Goal: Transaction & Acquisition: Purchase product/service

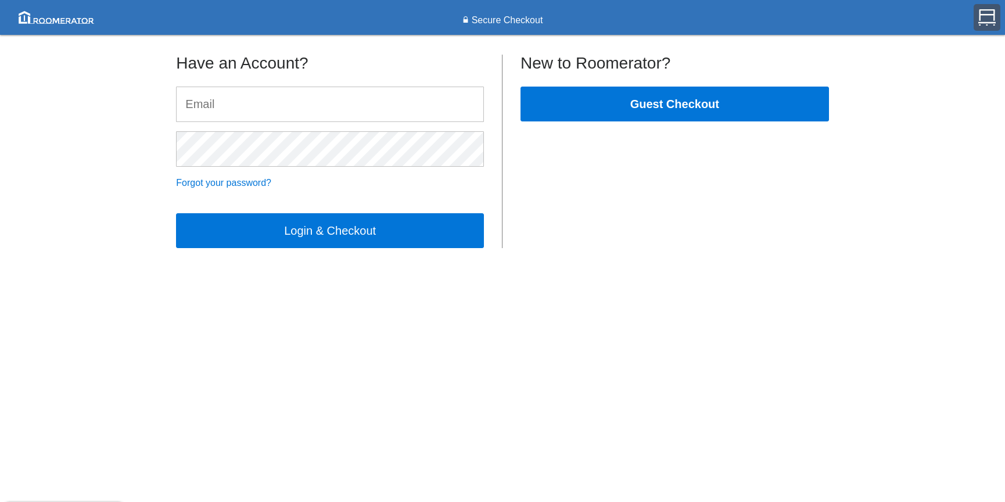
click at [986, 17] on img at bounding box center [986, 17] width 17 height 17
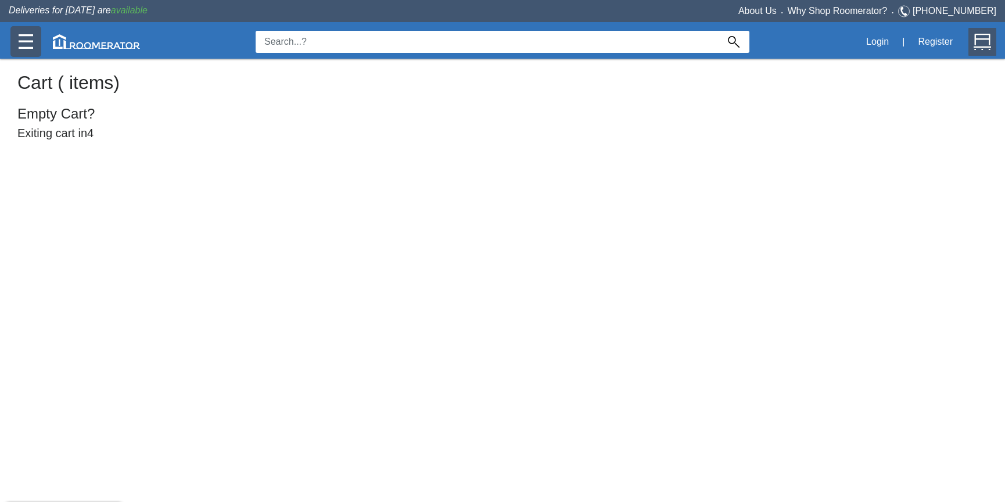
click at [13, 41] on div at bounding box center [25, 41] width 31 height 31
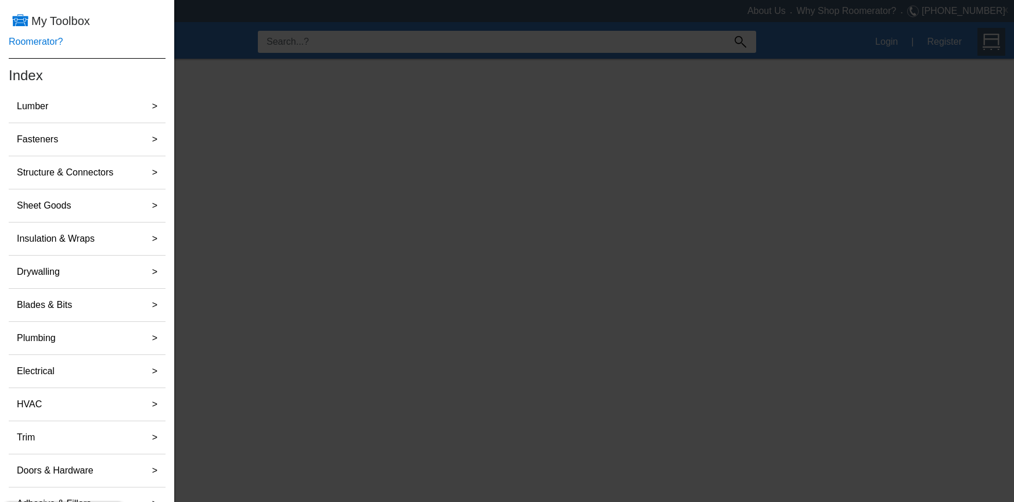
click at [48, 39] on link "Roomerator?" at bounding box center [36, 42] width 54 height 10
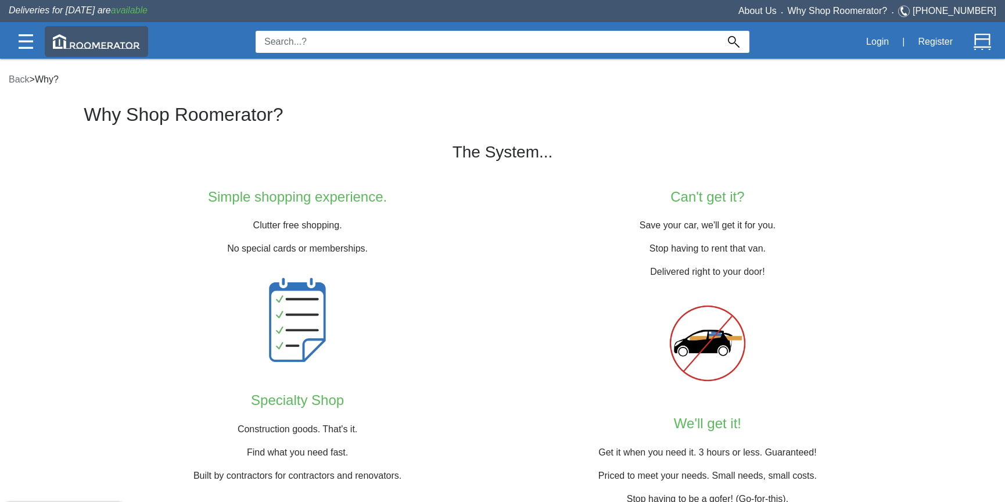
drag, startPoint x: 99, startPoint y: 40, endPoint x: 105, endPoint y: 42, distance: 6.8
click at [99, 40] on img at bounding box center [96, 41] width 87 height 15
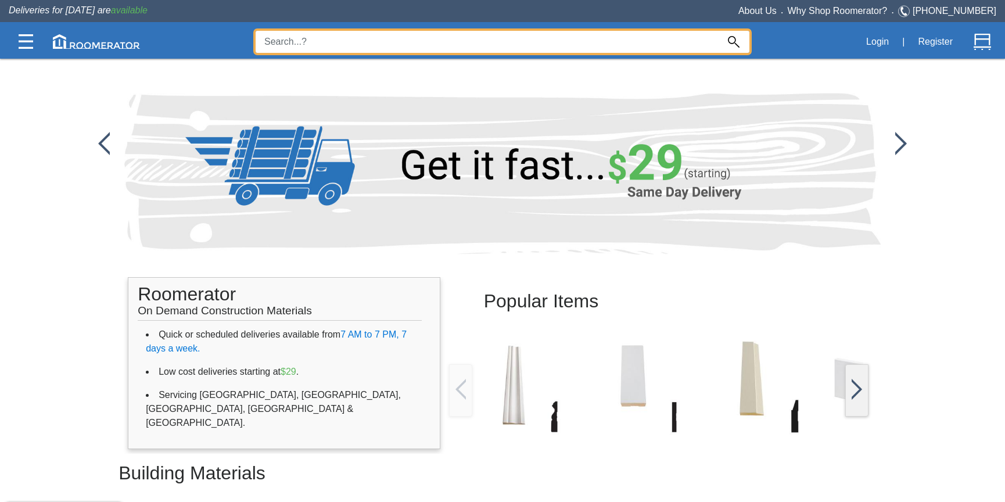
click at [339, 37] on input at bounding box center [487, 42] width 462 height 22
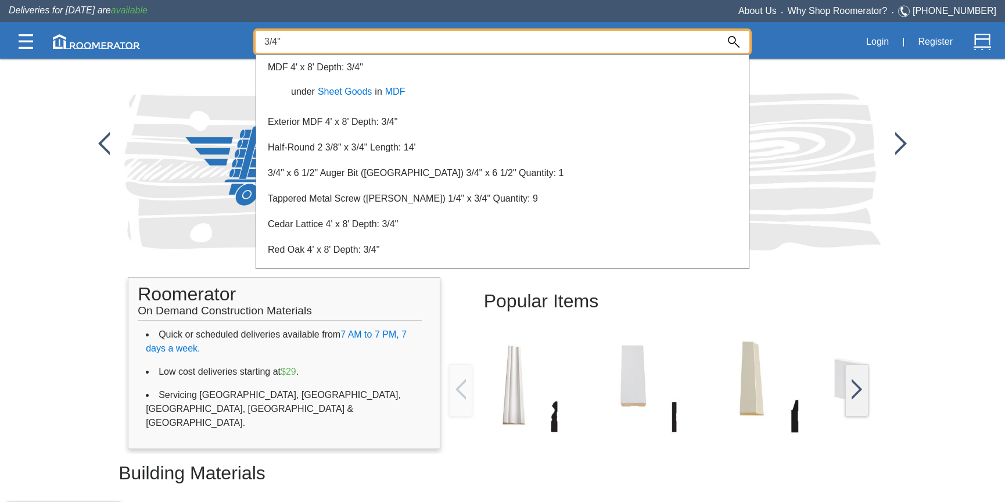
drag, startPoint x: 159, startPoint y: 69, endPoint x: 193, endPoint y: 90, distance: 40.0
click at [160, 68] on div at bounding box center [502, 280] width 1005 height 444
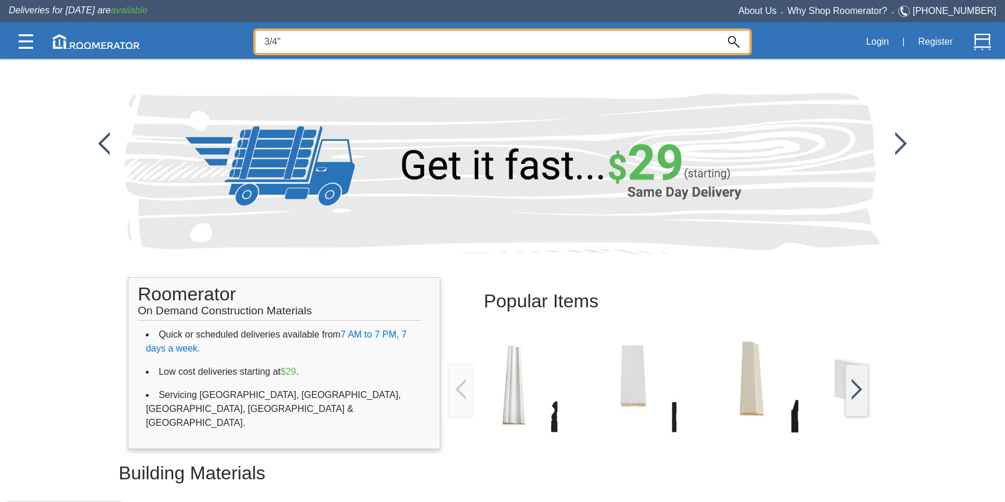
drag, startPoint x: 274, startPoint y: 42, endPoint x: 234, endPoint y: 44, distance: 40.1
click at [234, 44] on div "3/4" L5J Login | Register" at bounding box center [503, 41] width 988 height 34
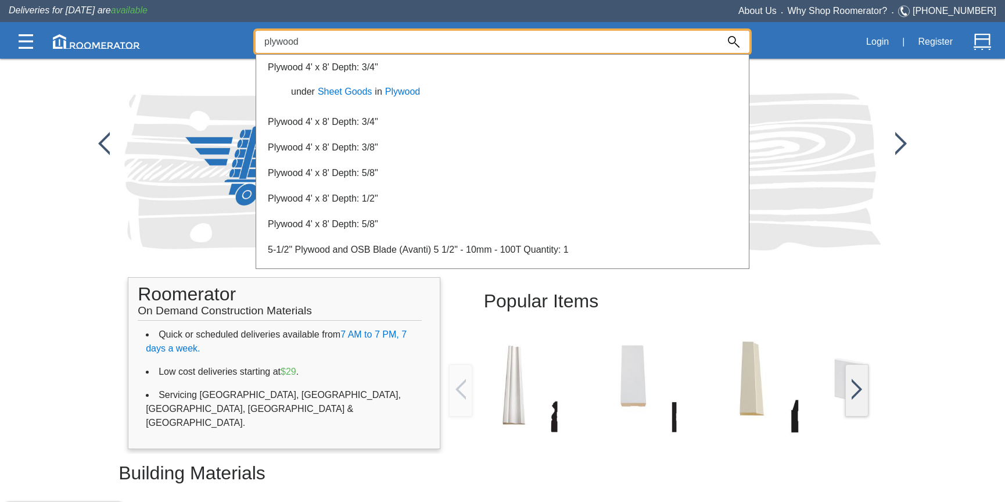
type input "plywood"
drag, startPoint x: 313, startPoint y: 116, endPoint x: 321, endPoint y: 116, distance: 8.2
click at [313, 116] on div "Plywood 4' x 8' Depth: 3/4"" at bounding box center [502, 122] width 493 height 26
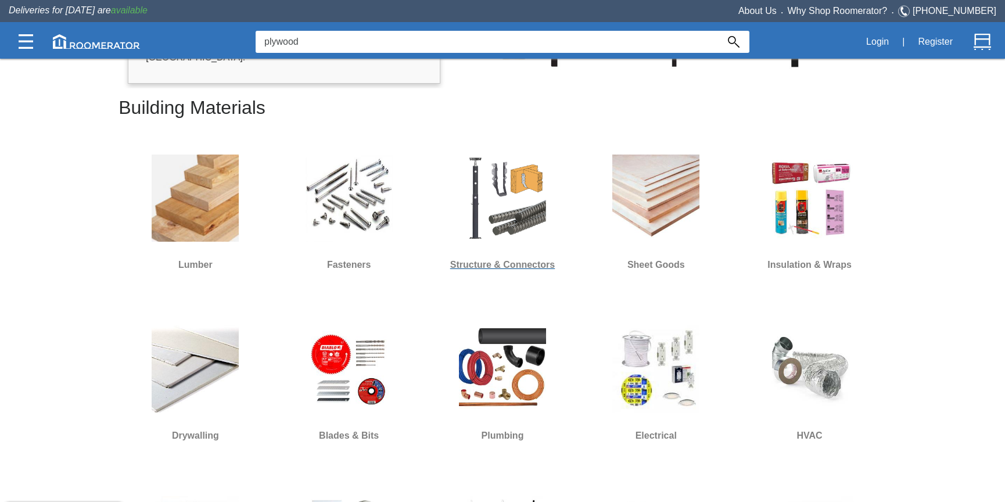
scroll to position [358, 0]
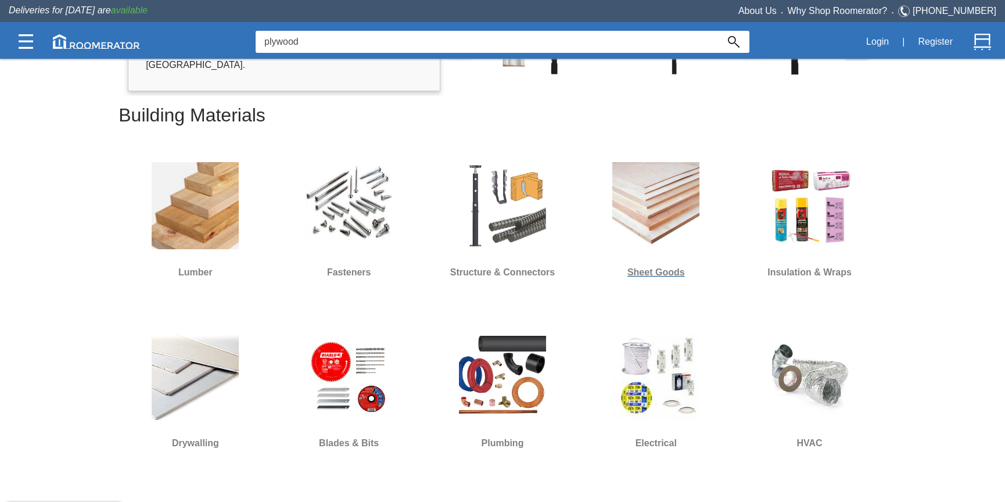
click at [636, 205] on img at bounding box center [655, 205] width 87 height 87
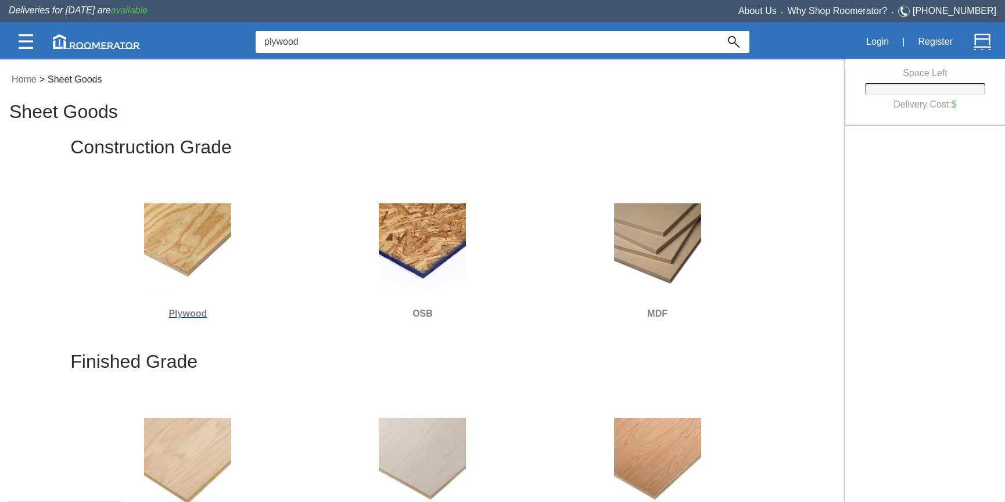
click at [206, 243] on img at bounding box center [187, 246] width 87 height 87
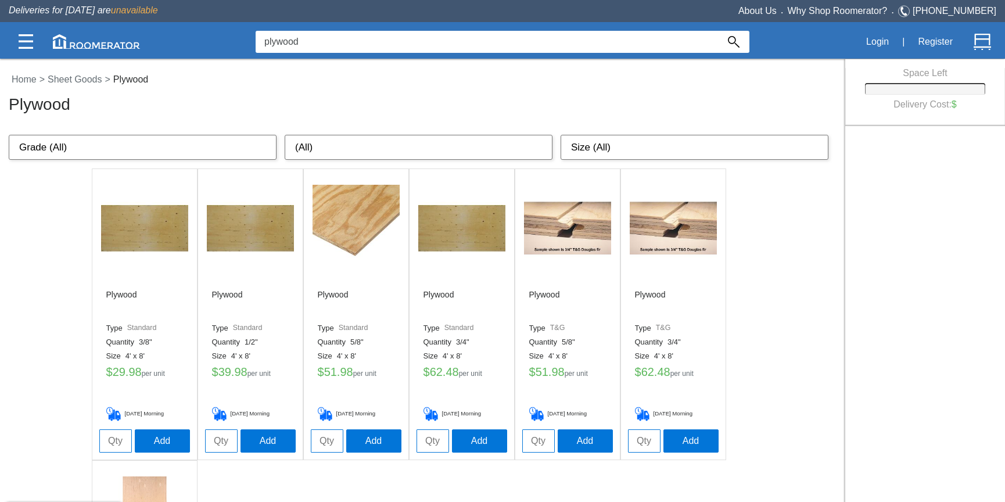
click at [428, 440] on input "tel" at bounding box center [433, 440] width 33 height 23
type input "10"
click at [475, 443] on button "Add" at bounding box center [479, 440] width 55 height 23
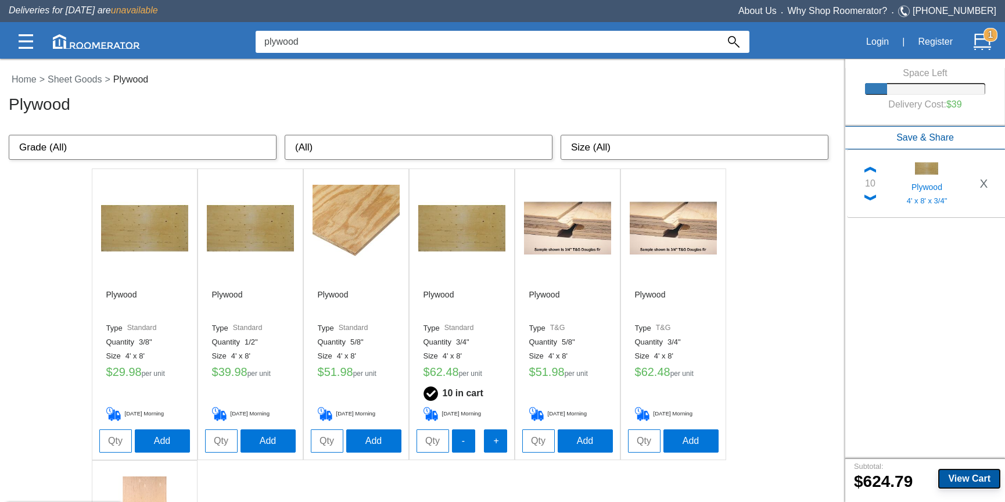
click at [962, 478] on b "View Cart" at bounding box center [969, 478] width 42 height 10
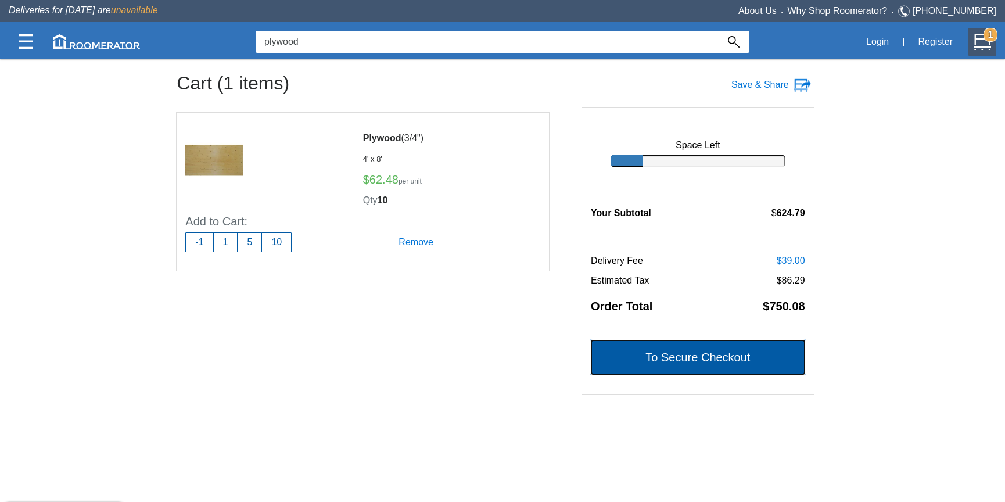
click at [699, 360] on button "To Secure Checkout" at bounding box center [698, 357] width 214 height 35
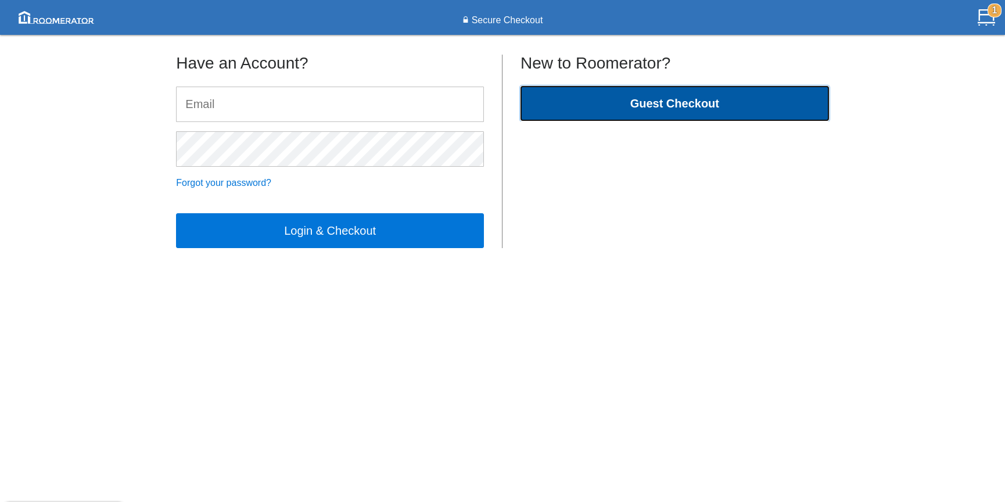
click at [599, 105] on button "Guest Checkout" at bounding box center [674, 103] width 308 height 35
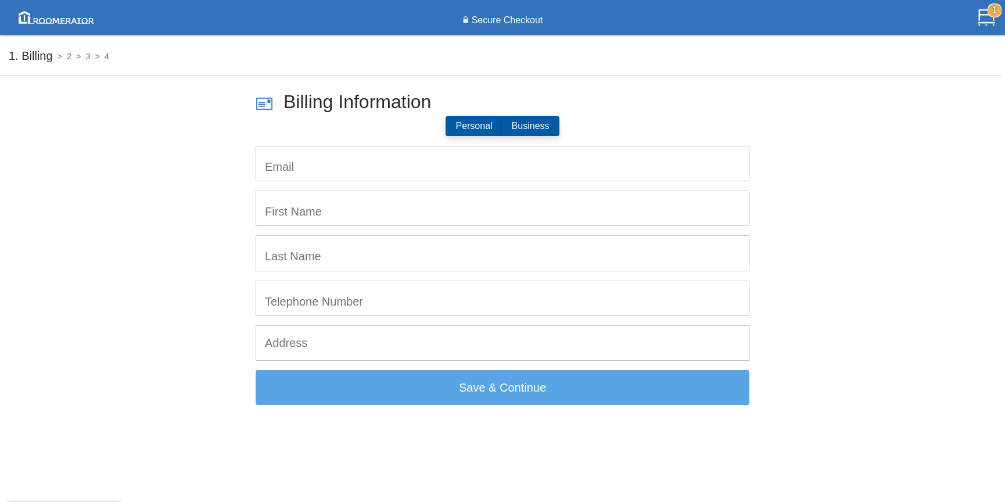
click at [538, 124] on label "Business" at bounding box center [531, 126] width 58 height 20
click at [512, 129] on input "Business" at bounding box center [512, 129] width 0 height 0
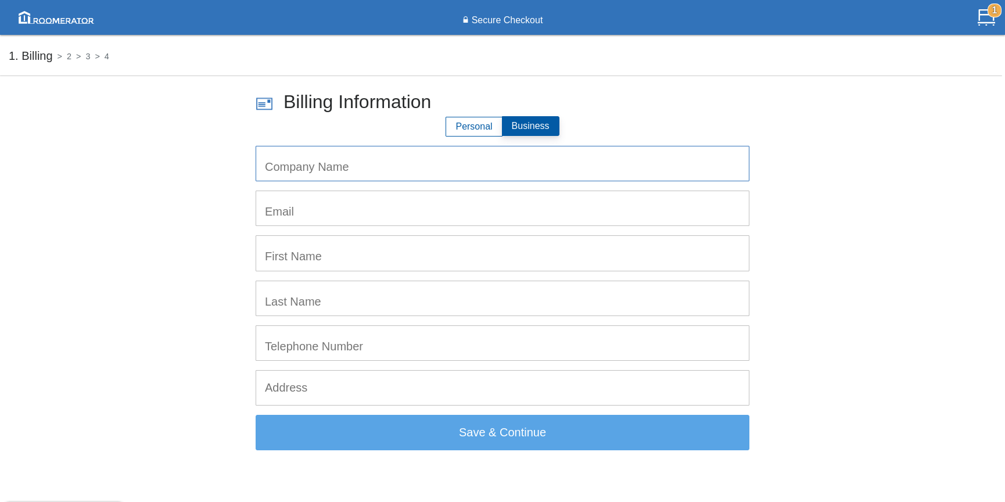
click at [377, 166] on input "text" at bounding box center [502, 163] width 493 height 34
type input "Level Contracting"
click at [320, 212] on input "email" at bounding box center [502, 208] width 493 height 34
type input "[EMAIL_ADDRESS][PERSON_NAME][DOMAIN_NAME]"
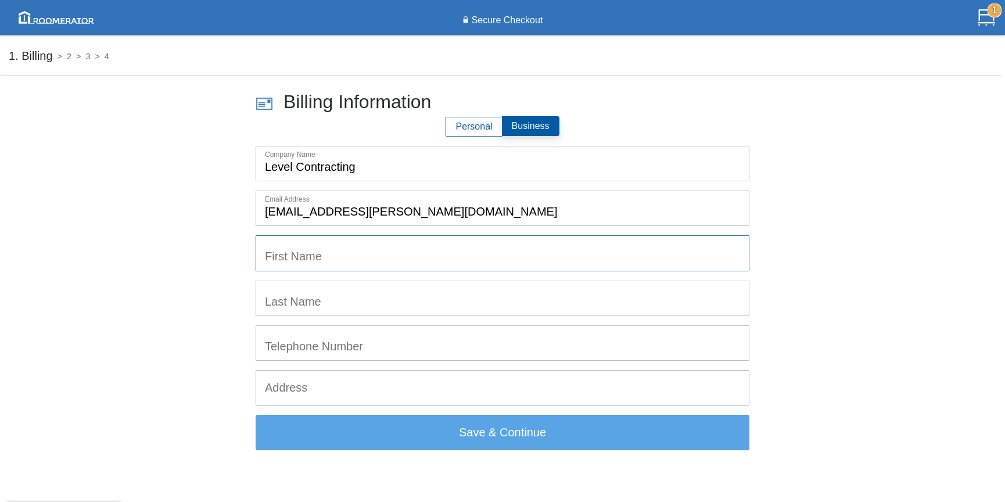
click at [343, 259] on input "text" at bounding box center [502, 253] width 493 height 34
type input "[PERSON_NAME]"
click at [302, 308] on input "text" at bounding box center [502, 298] width 493 height 34
type input "[PERSON_NAME]"
drag, startPoint x: 314, startPoint y: 350, endPoint x: 326, endPoint y: 346, distance: 13.1
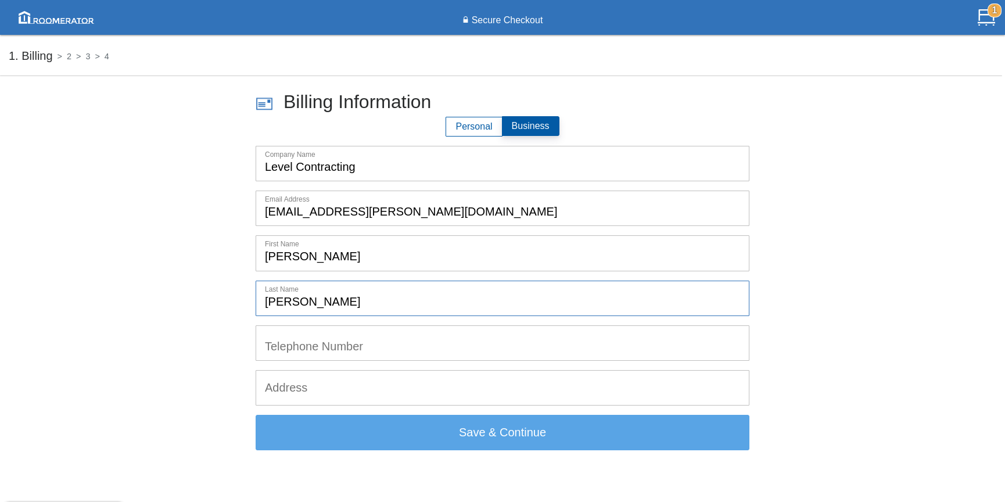
click at [314, 350] on input "tel" at bounding box center [502, 343] width 493 height 34
type input "5194951786"
click at [313, 385] on input "text" at bounding box center [502, 388] width 493 height 34
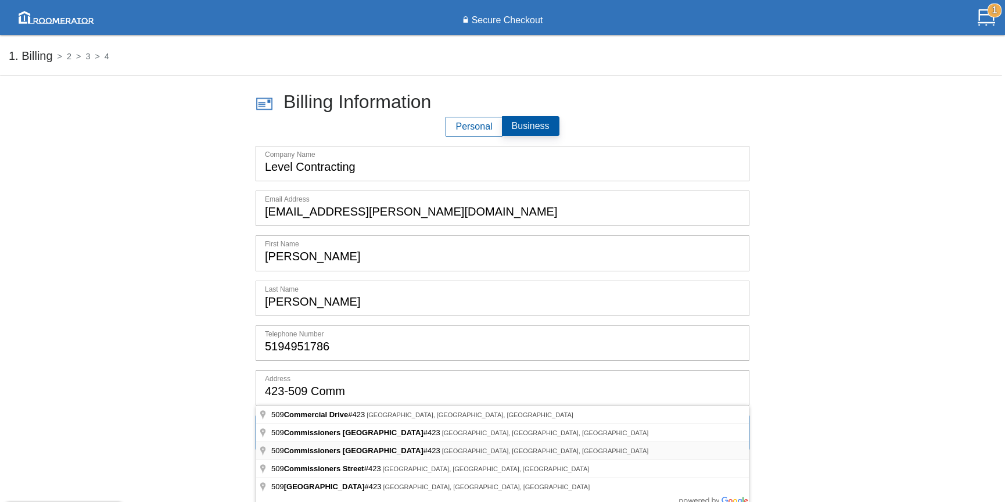
type input "[STREET_ADDRESS]"
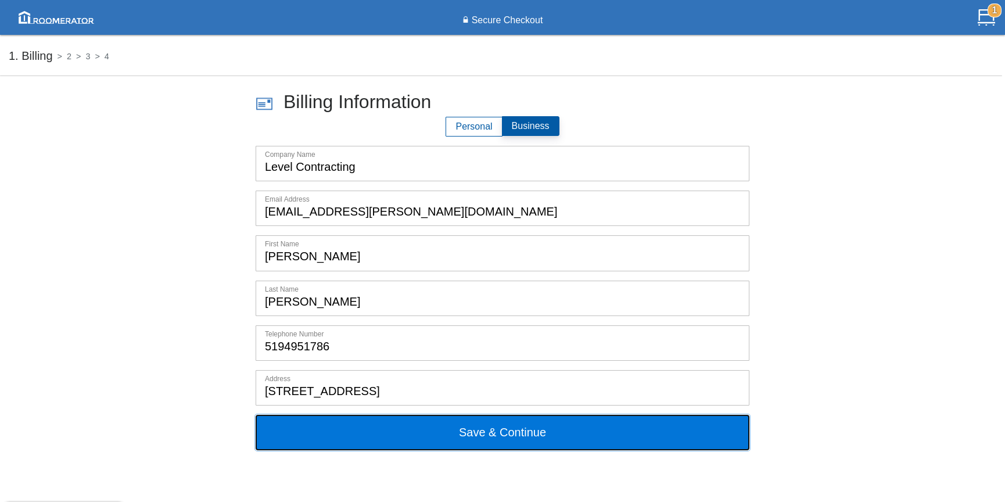
drag, startPoint x: 486, startPoint y: 428, endPoint x: 505, endPoint y: 418, distance: 21.8
click at [486, 428] on button "Save & Continue" at bounding box center [503, 432] width 494 height 35
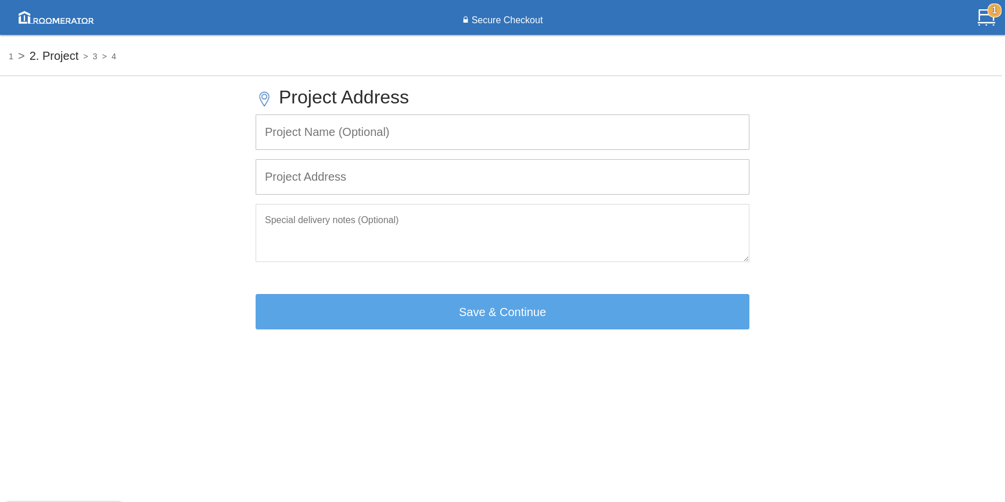
click at [306, 131] on input "text" at bounding box center [502, 132] width 493 height 34
type input "New-Build House"
drag, startPoint x: 319, startPoint y: 184, endPoint x: 363, endPoint y: 184, distance: 44.1
click at [319, 184] on input "text" at bounding box center [502, 177] width 493 height 34
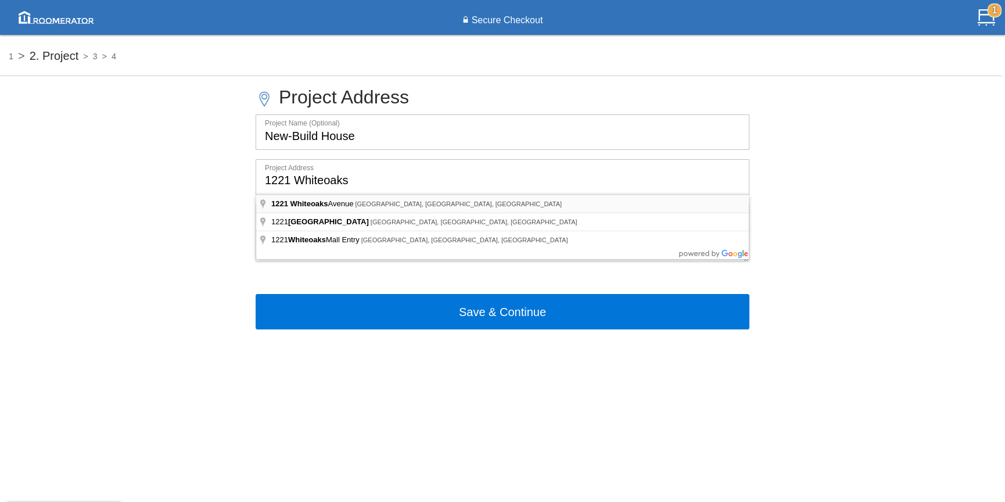
type input "[STREET_ADDRESS]"
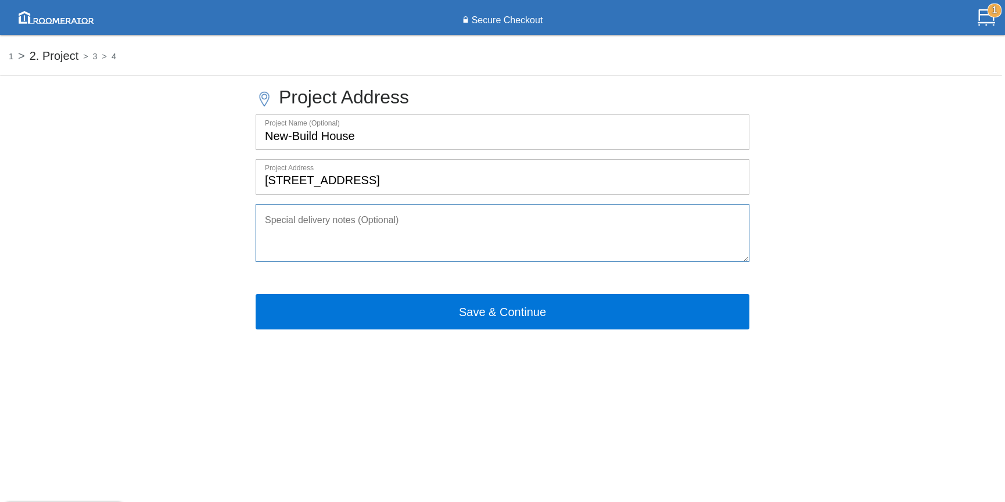
click at [348, 226] on textarea at bounding box center [503, 233] width 494 height 58
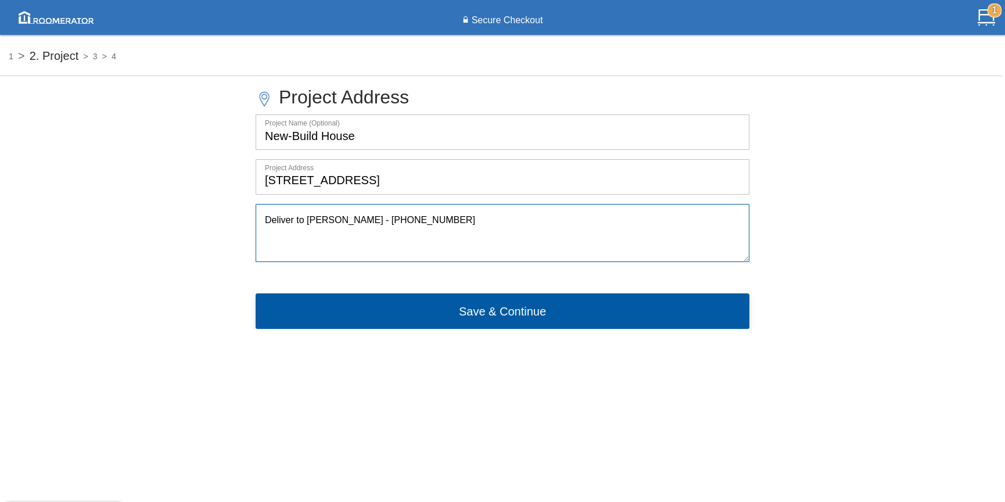
type textarea "Deliver to [PERSON_NAME] - [PHONE_NUMBER]"
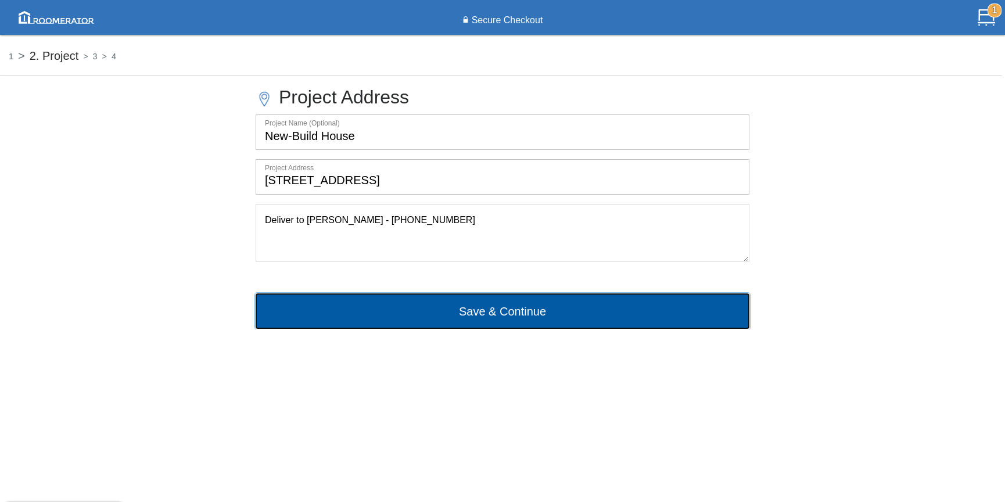
click at [480, 317] on button "Save & Continue" at bounding box center [503, 310] width 494 height 35
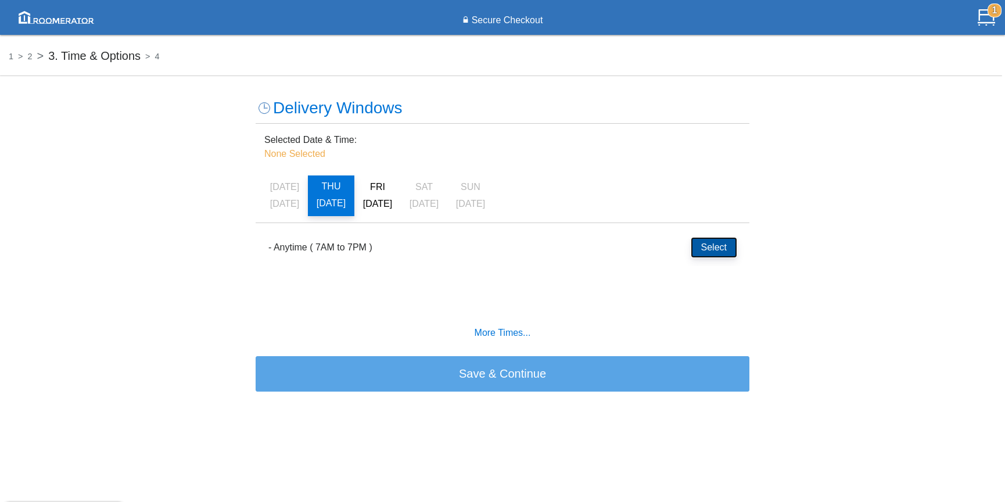
click at [710, 246] on button "Select" at bounding box center [713, 248] width 45 height 20
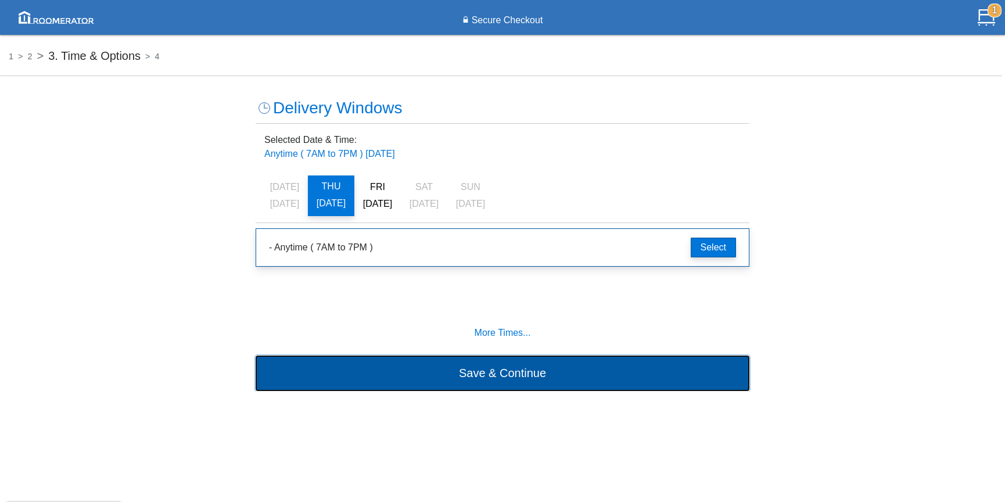
click at [503, 371] on button "Save & Continue" at bounding box center [503, 373] width 494 height 35
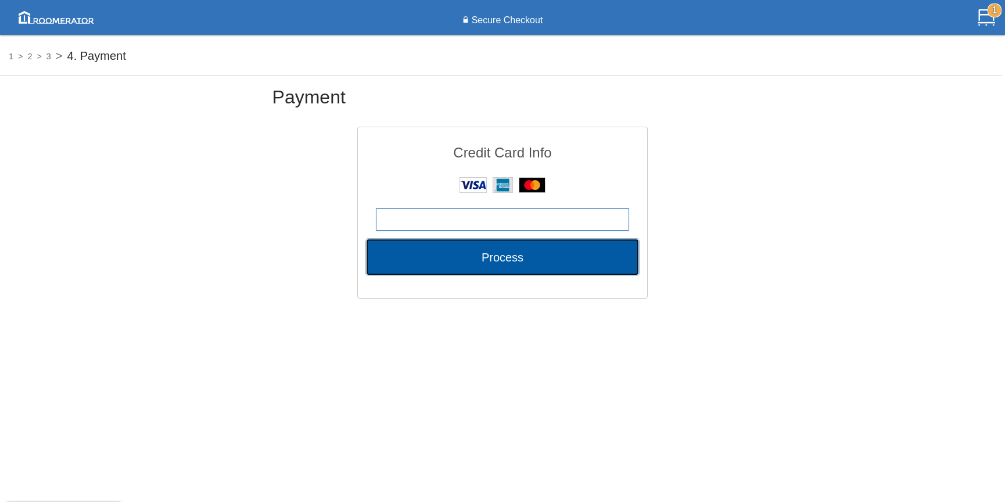
click at [537, 258] on button "Process" at bounding box center [503, 256] width 272 height 35
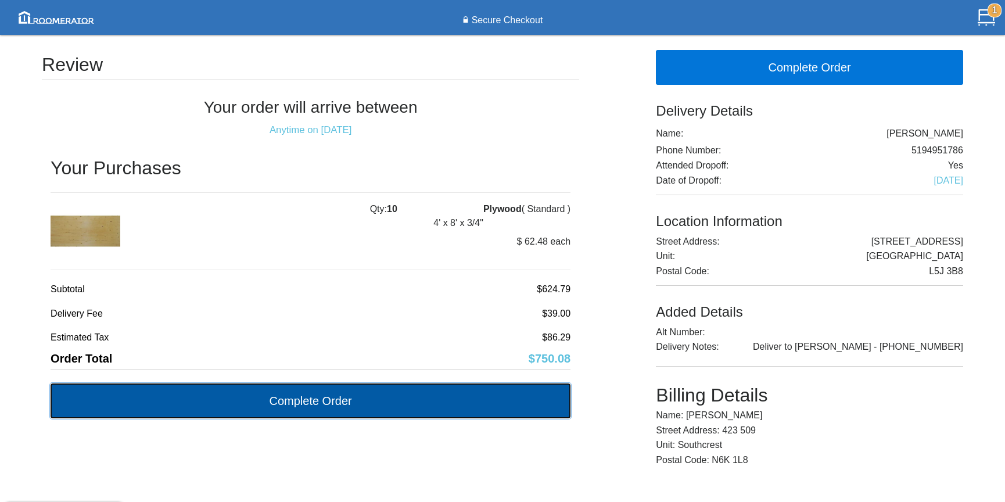
click at [376, 402] on button "Complete Order" at bounding box center [311, 400] width 520 height 35
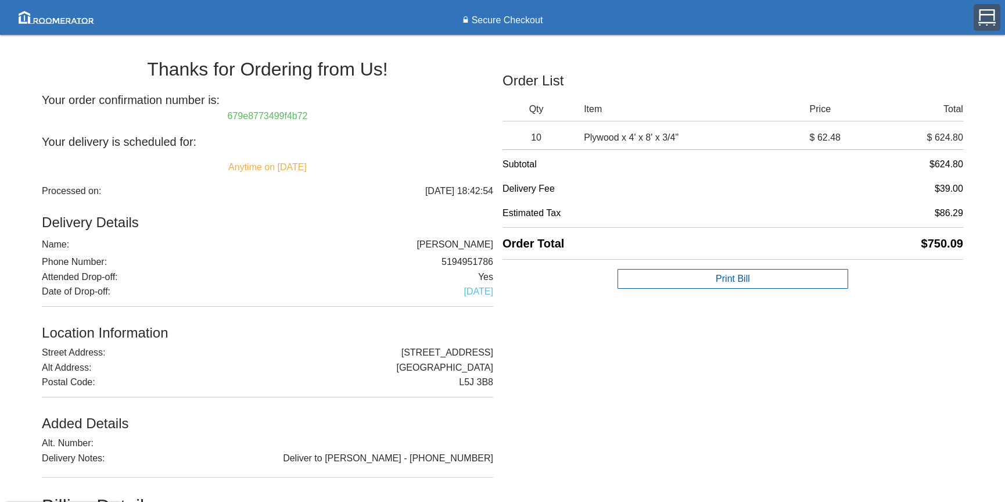
click at [985, 15] on img at bounding box center [986, 17] width 17 height 17
